Goal: Task Accomplishment & Management: Manage account settings

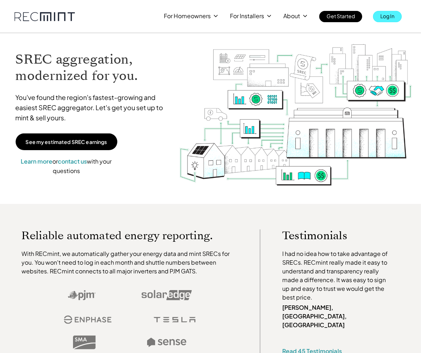
click at [392, 17] on p "Log In" at bounding box center [388, 16] width 14 height 10
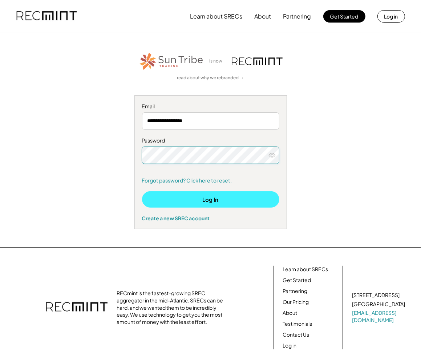
click at [213, 197] on button "Log In" at bounding box center [210, 199] width 137 height 16
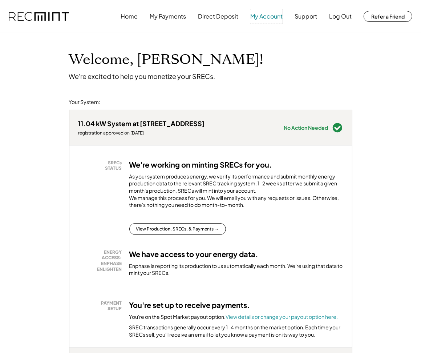
click at [273, 15] on button "My Account" at bounding box center [266, 16] width 32 height 15
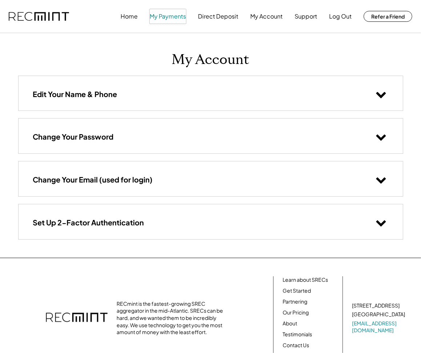
click at [174, 14] on button "My Payments" at bounding box center [168, 16] width 36 height 15
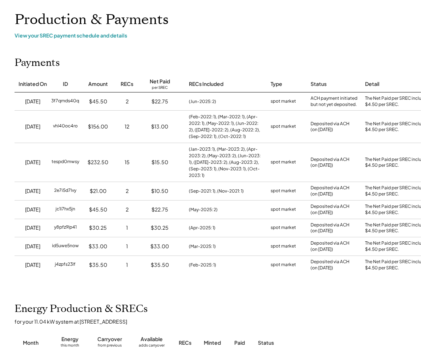
scroll to position [36, 0]
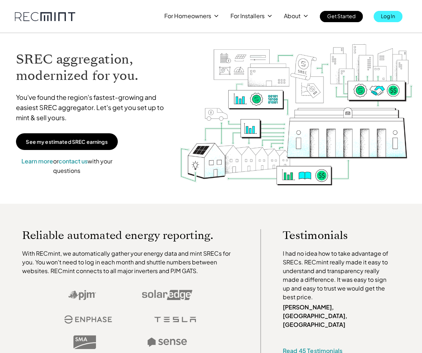
click at [388, 15] on p "Log In" at bounding box center [388, 16] width 14 height 10
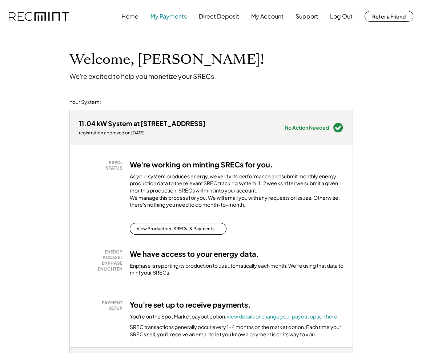
click at [180, 16] on button "My Payments" at bounding box center [169, 16] width 36 height 15
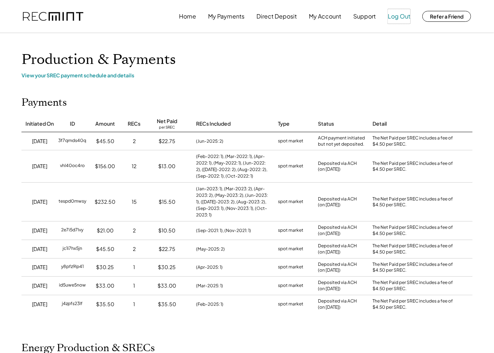
click at [405, 16] on button "Log Out" at bounding box center [399, 16] width 23 height 15
